Goal: Transaction & Acquisition: Purchase product/service

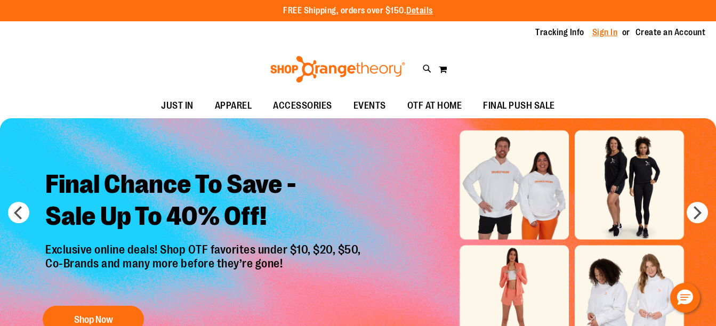
click at [607, 33] on link "Sign In" at bounding box center [606, 33] width 26 height 12
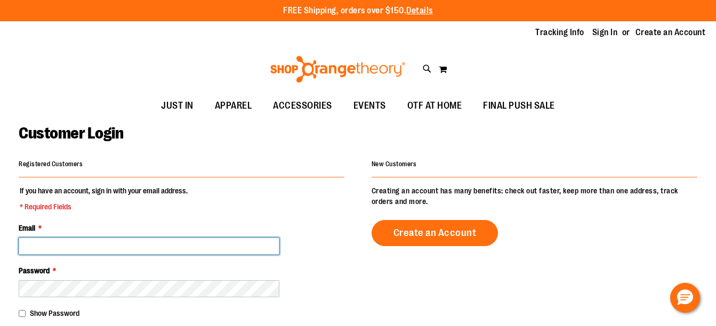
click at [134, 248] on input "Email *" at bounding box center [149, 246] width 261 height 17
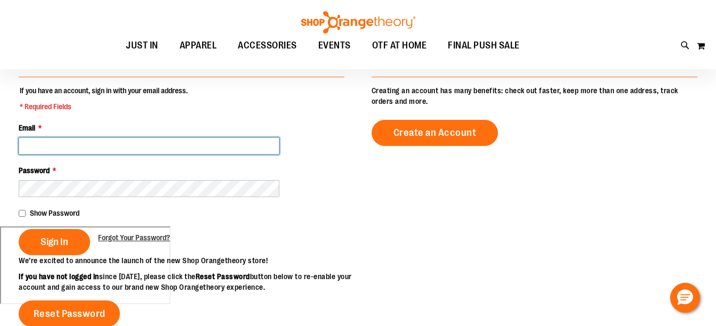
scroll to position [112, 0]
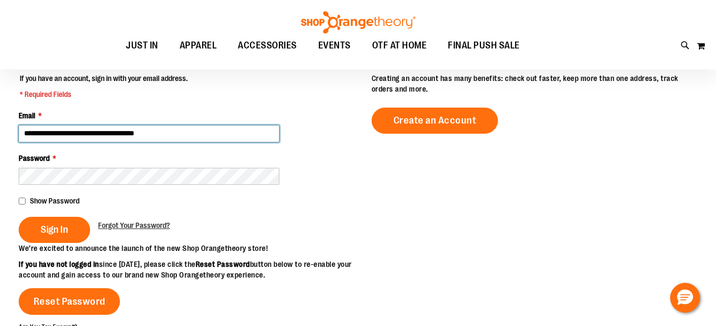
type input "**********"
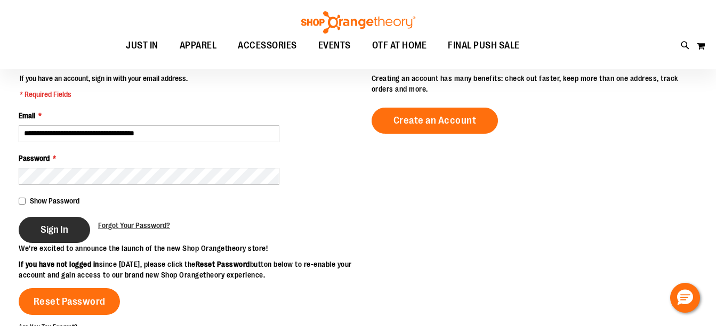
click at [49, 236] on button "Sign In" at bounding box center [54, 230] width 71 height 26
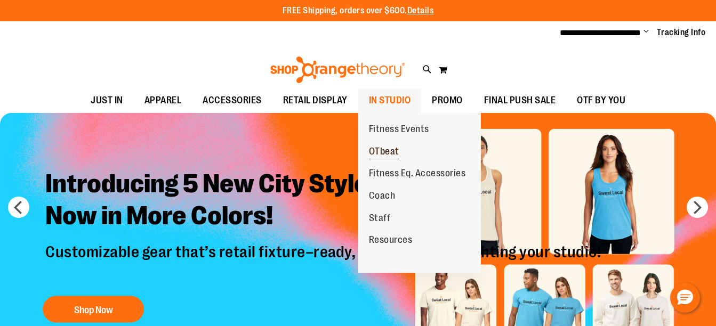
click at [389, 150] on span "OTbeat" at bounding box center [384, 152] width 30 height 13
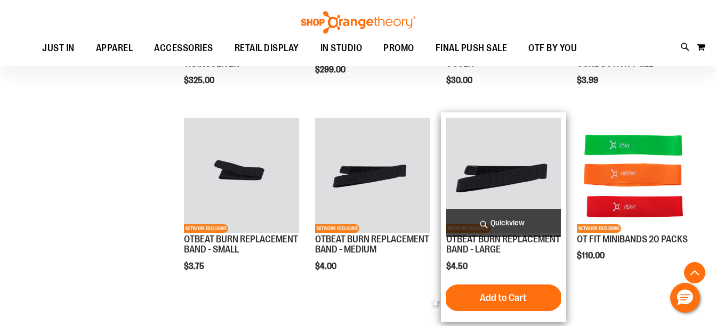
scroll to position [630, 0]
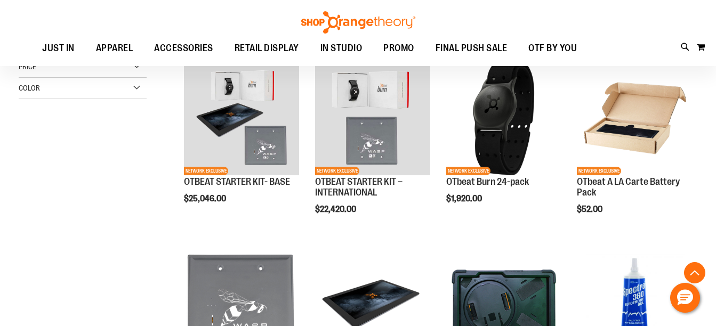
scroll to position [280, 0]
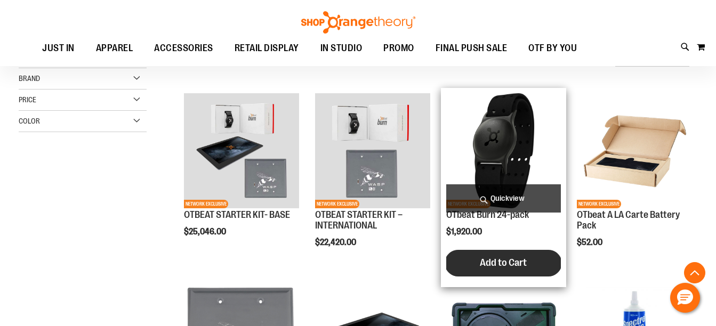
click at [482, 260] on span "Add to Cart" at bounding box center [503, 263] width 47 height 12
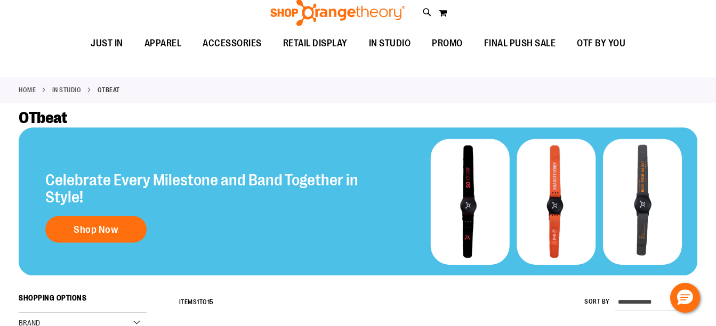
scroll to position [0, 0]
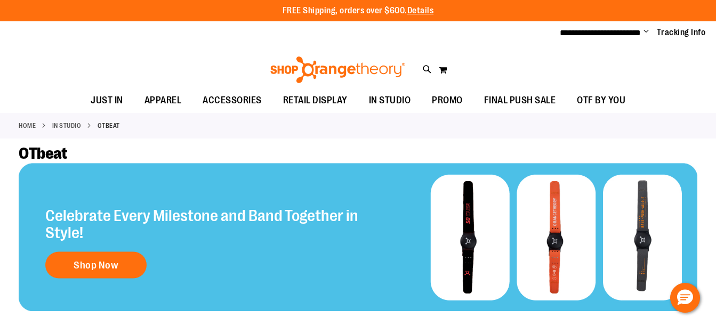
click at [305, 69] on img at bounding box center [338, 70] width 138 height 27
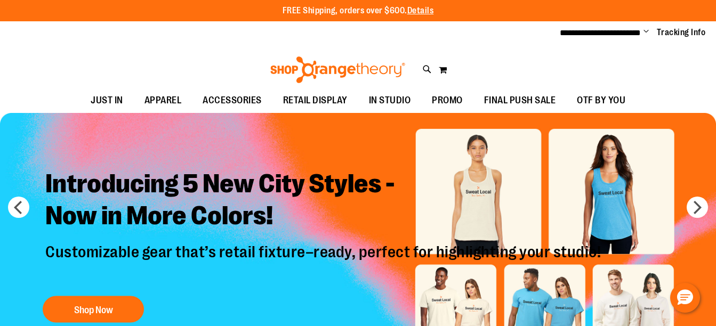
scroll to position [18, 0]
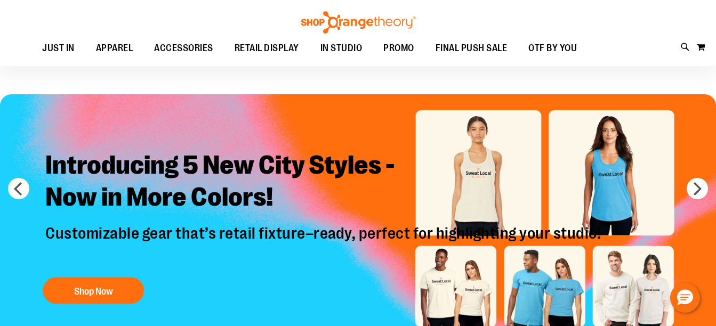
click at [473, 160] on h2 "Introducing 5 New City Styles - Now in More Colors!" at bounding box center [324, 182] width 575 height 83
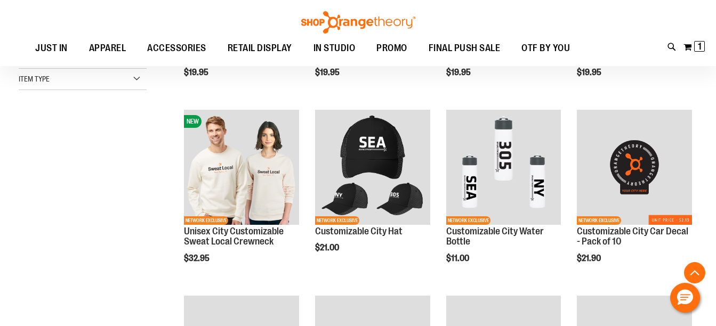
scroll to position [293, 0]
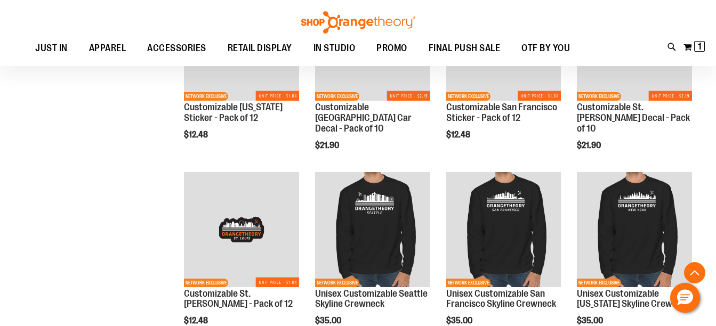
scroll to position [208, 0]
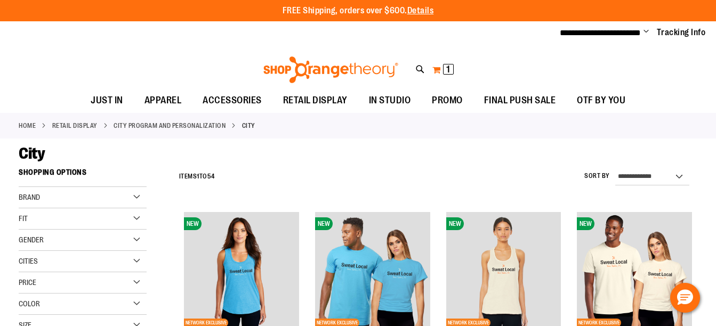
click at [447, 69] on span "1" at bounding box center [449, 69] width 4 height 11
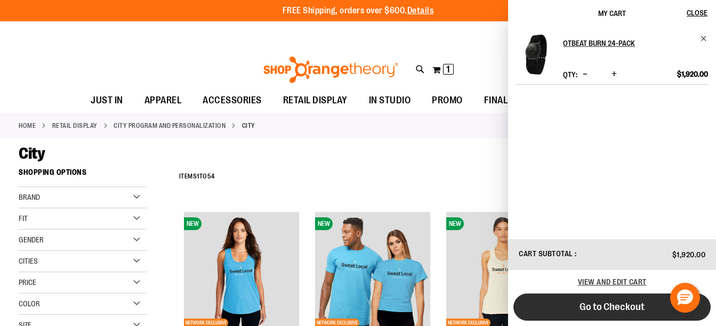
click at [629, 300] on button "Go to Checkout" at bounding box center [612, 307] width 197 height 27
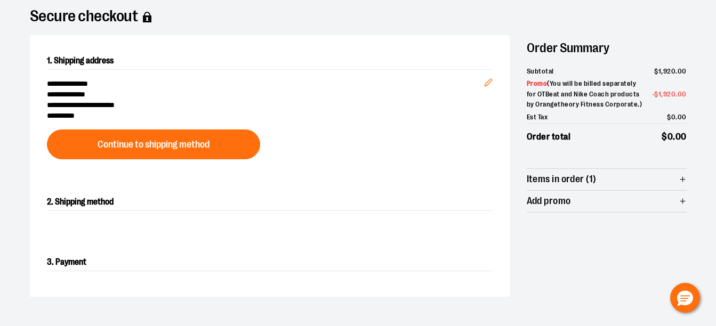
scroll to position [81, 0]
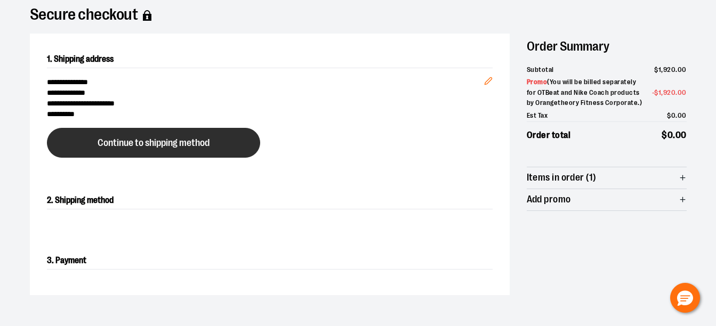
click at [154, 138] on span "Continue to shipping method" at bounding box center [154, 143] width 112 height 10
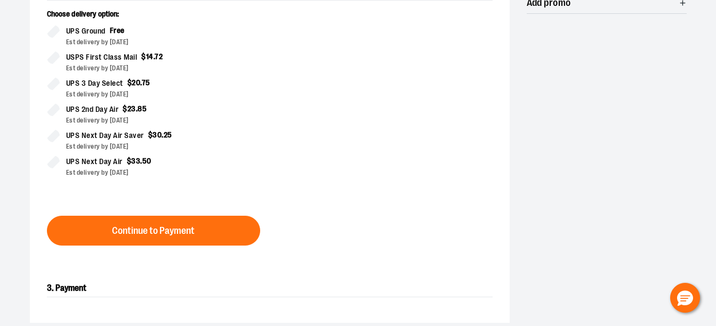
scroll to position [291, 0]
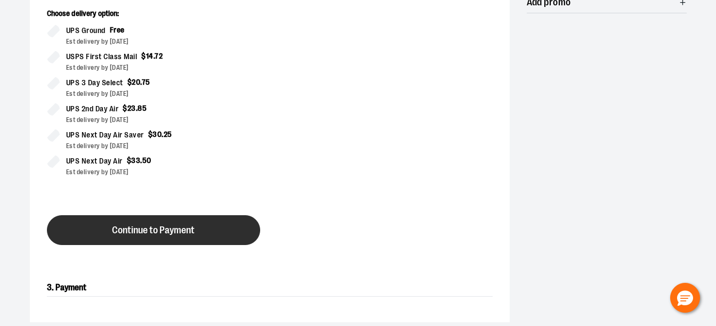
click at [166, 236] on button "Continue to Payment" at bounding box center [153, 231] width 213 height 30
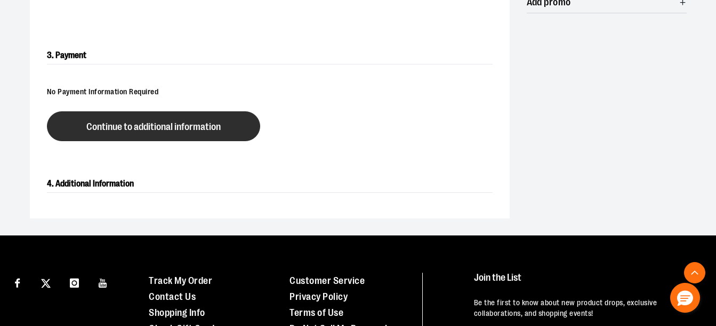
click at [140, 130] on span "Continue to additional information" at bounding box center [153, 127] width 134 height 10
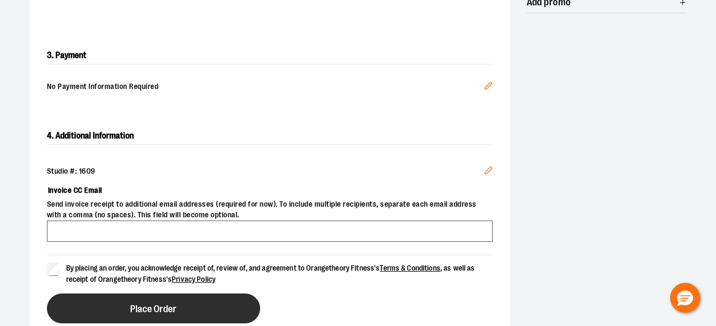
click at [140, 305] on span "Place Order" at bounding box center [153, 310] width 46 height 10
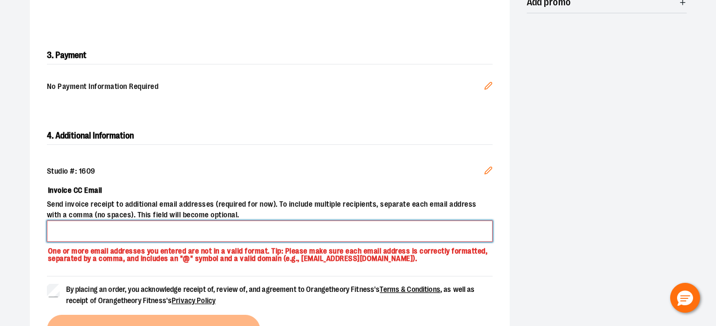
click at [115, 236] on input "Invoice CC Email" at bounding box center [270, 231] width 446 height 21
type input "**********"
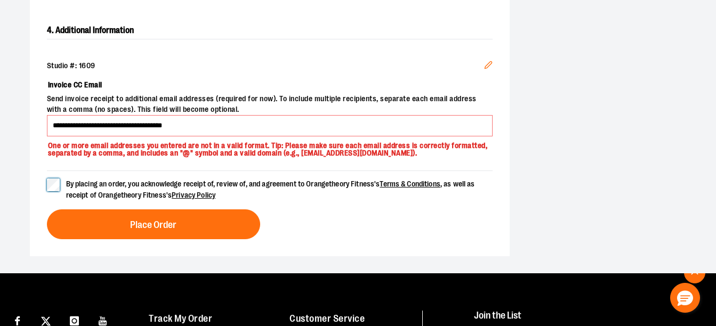
scroll to position [398, 0]
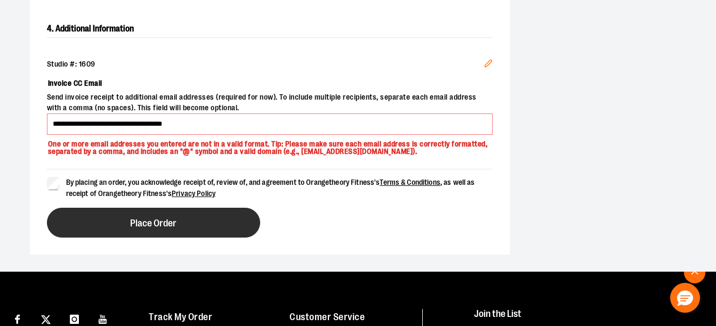
click at [123, 219] on button "Place Order" at bounding box center [153, 223] width 213 height 30
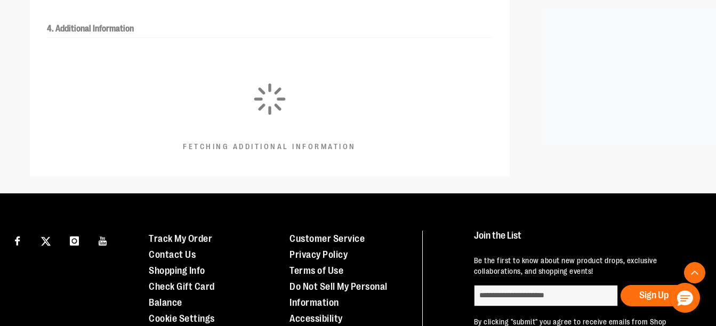
scroll to position [309, 0]
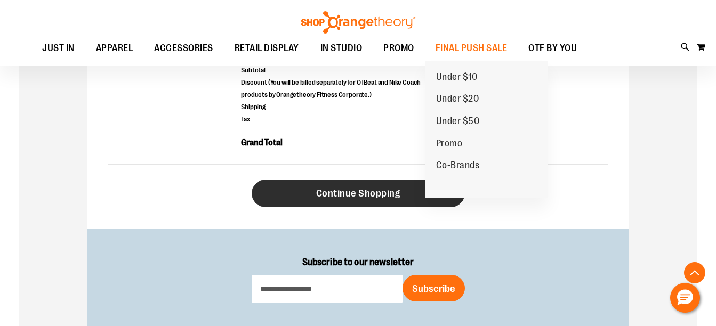
scroll to position [453, 0]
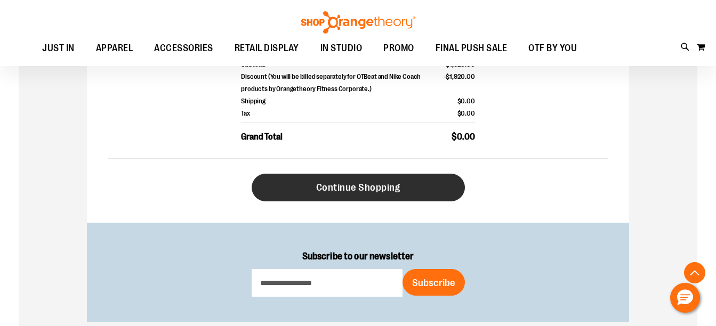
click at [363, 189] on span "Continue Shopping" at bounding box center [358, 188] width 84 height 12
